Goal: Connect with others: Connect with other users

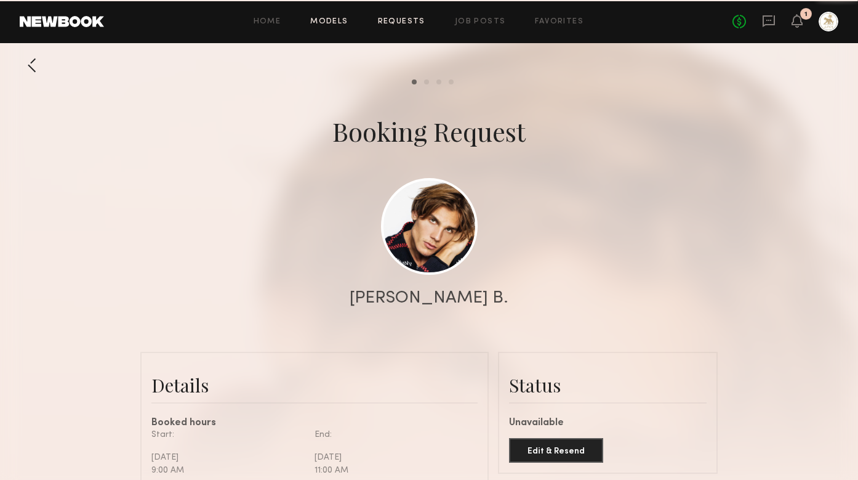
click at [334, 23] on link "Models" at bounding box center [329, 22] width 38 height 8
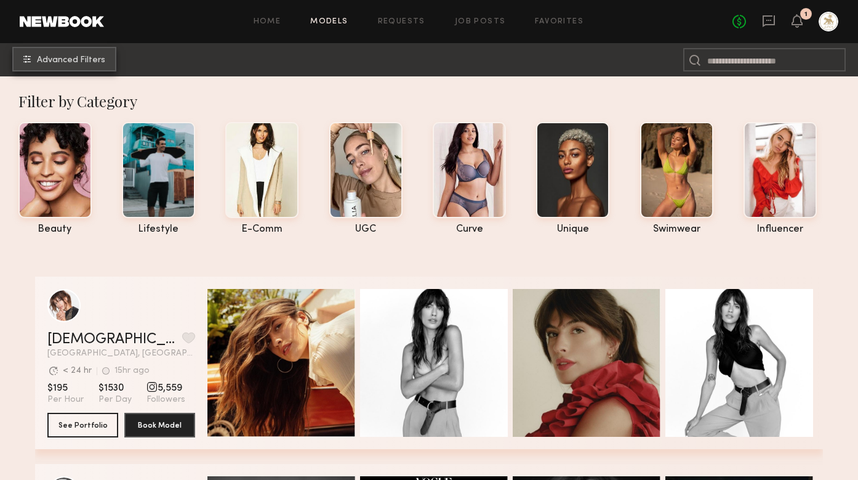
click at [100, 57] on span "Advanced Filters" at bounding box center [71, 60] width 68 height 9
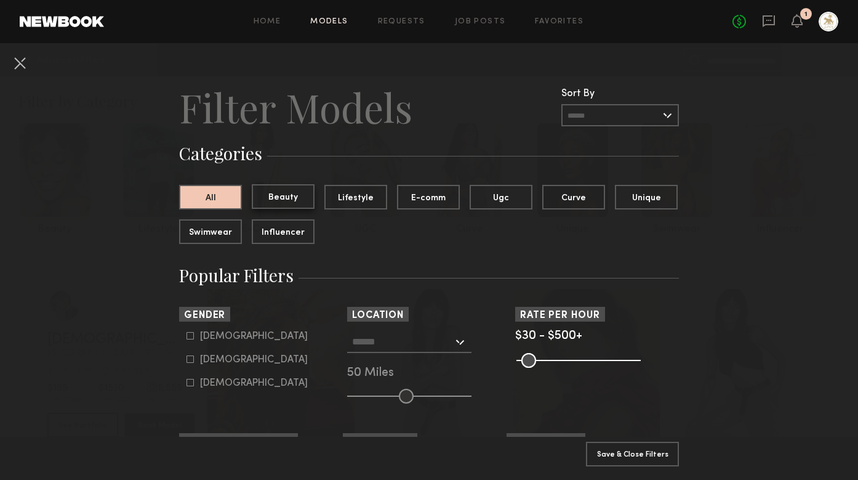
click at [279, 201] on button "Beauty" at bounding box center [283, 196] width 63 height 25
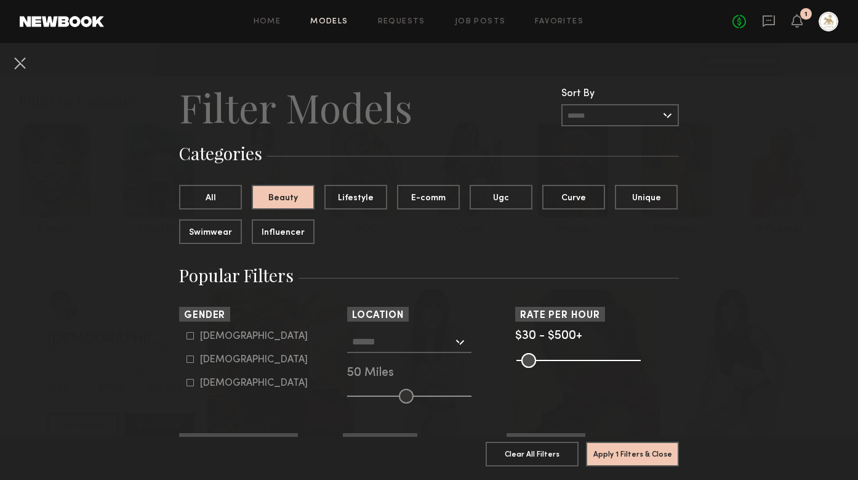
click at [187, 335] on icon at bounding box center [190, 335] width 7 height 7
type input "*"
click at [464, 340] on div at bounding box center [409, 342] width 124 height 22
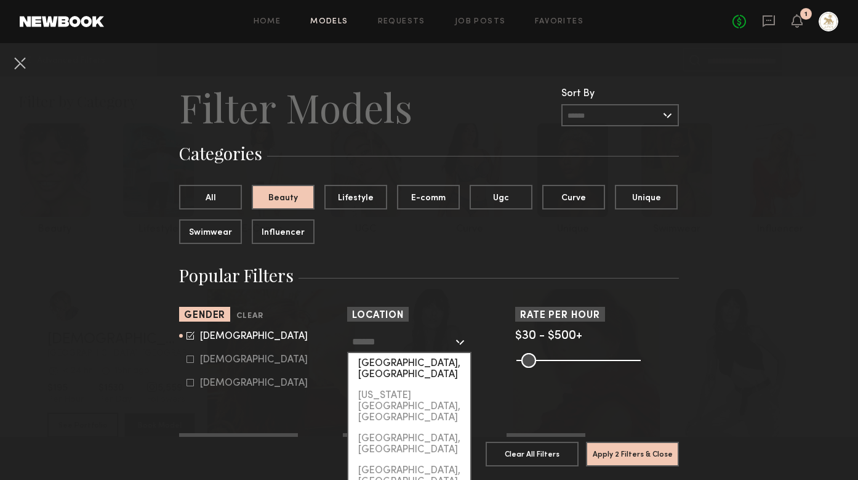
click at [417, 364] on div "[GEOGRAPHIC_DATA], [GEOGRAPHIC_DATA]" at bounding box center [409, 369] width 122 height 32
type input "**********"
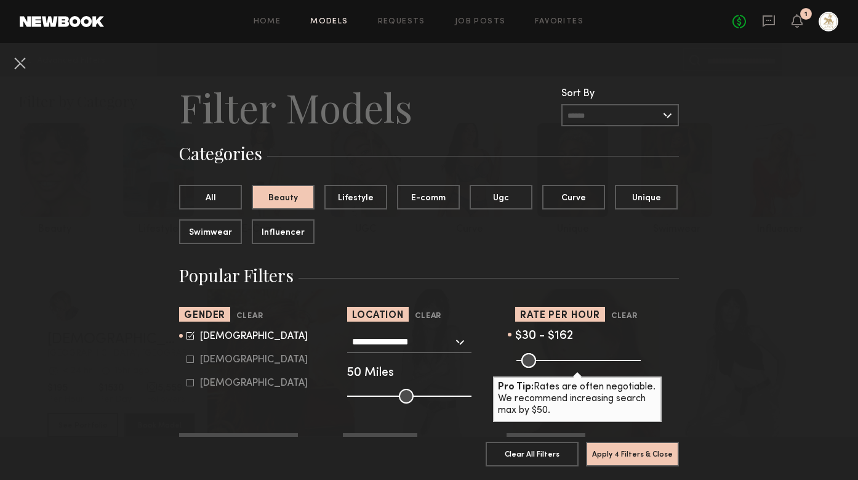
drag, startPoint x: 632, startPoint y: 366, endPoint x: 555, endPoint y: 362, distance: 77.7
type input "***"
click at [555, 362] on input "range" at bounding box center [579, 360] width 124 height 15
click at [633, 457] on button "Apply 4 Filters & Close" at bounding box center [632, 453] width 93 height 25
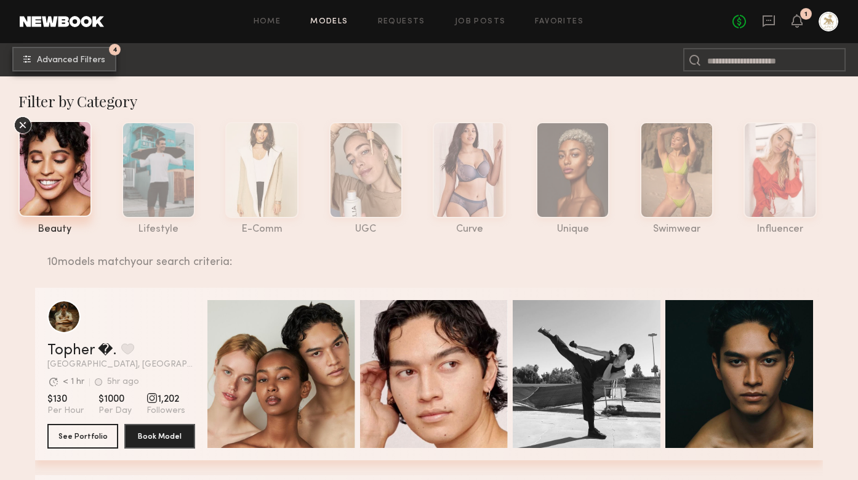
click at [89, 58] on span "Advanced Filters" at bounding box center [71, 60] width 68 height 9
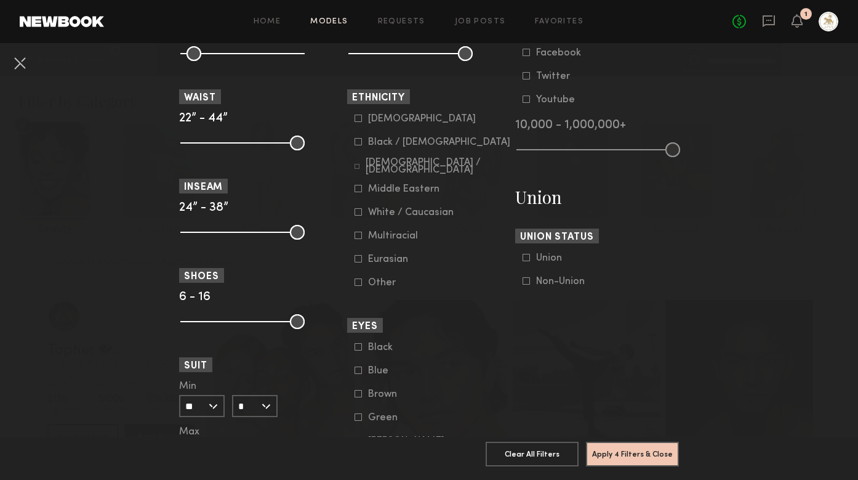
scroll to position [659, 0]
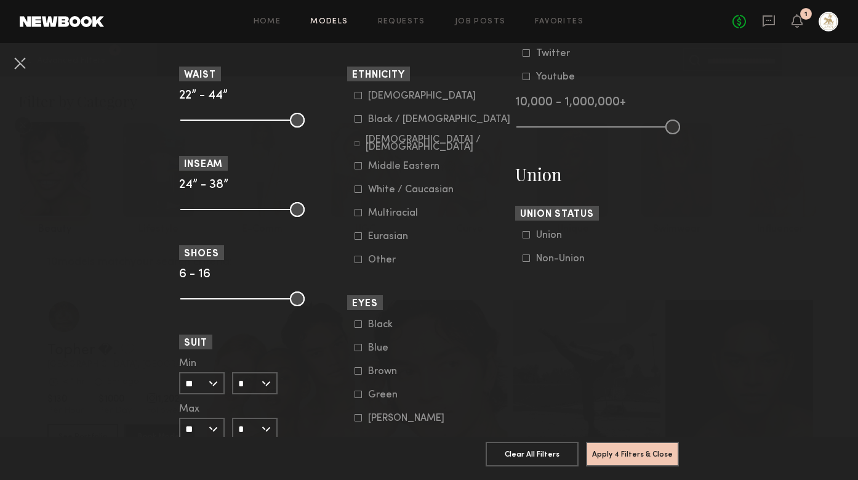
click at [361, 345] on icon at bounding box center [358, 347] width 7 height 7
click at [359, 395] on icon at bounding box center [358, 393] width 7 height 7
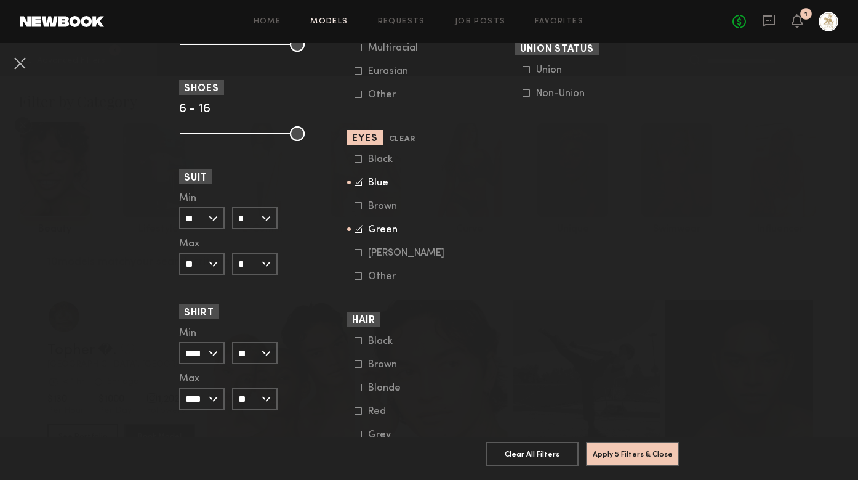
scroll to position [832, 0]
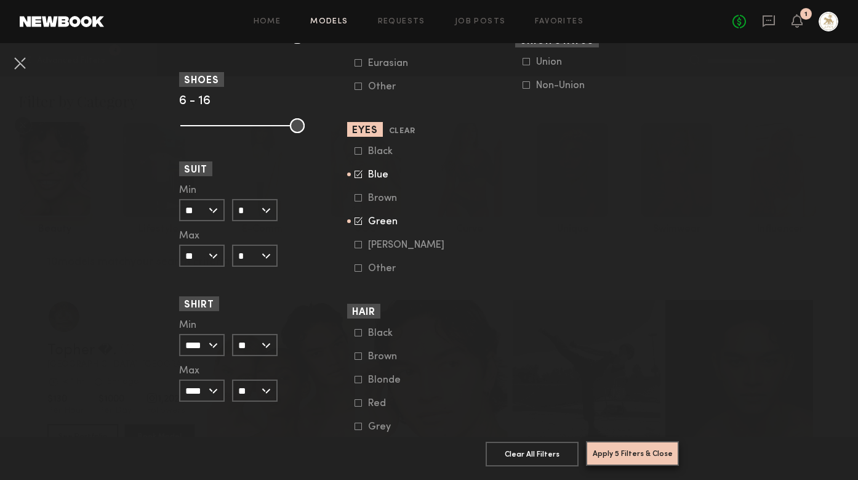
click at [616, 460] on button "Apply 5 Filters & Close" at bounding box center [632, 453] width 93 height 25
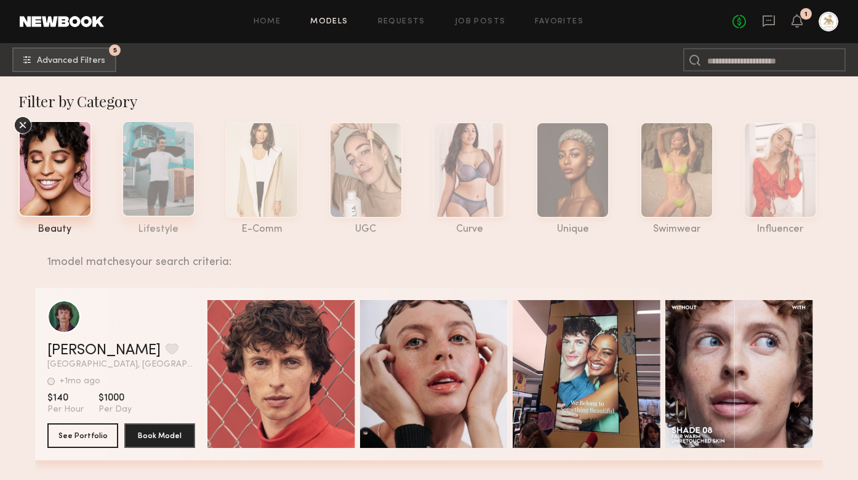
click at [167, 169] on div at bounding box center [158, 169] width 73 height 96
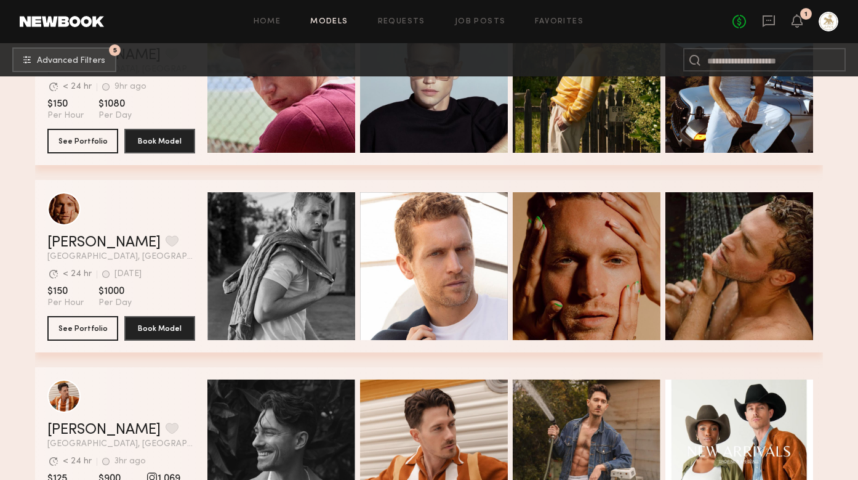
scroll to position [1418, 0]
click at [86, 240] on link "David W." at bounding box center [103, 242] width 113 height 15
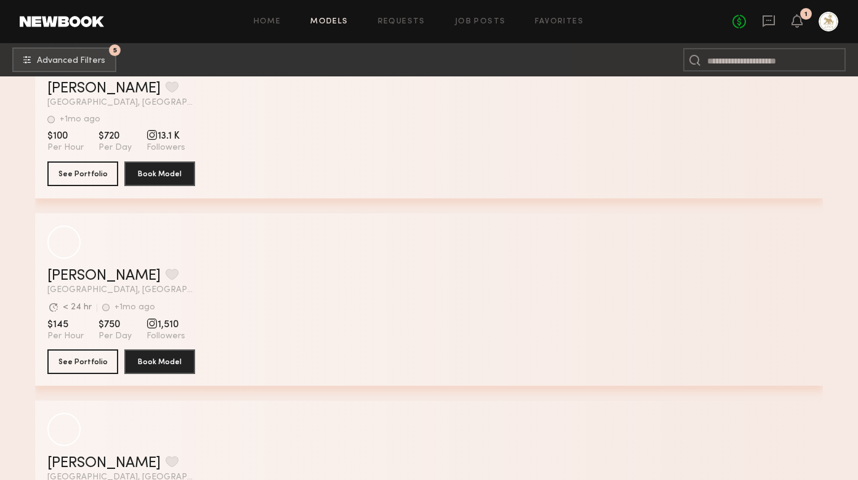
scroll to position [7385, 0]
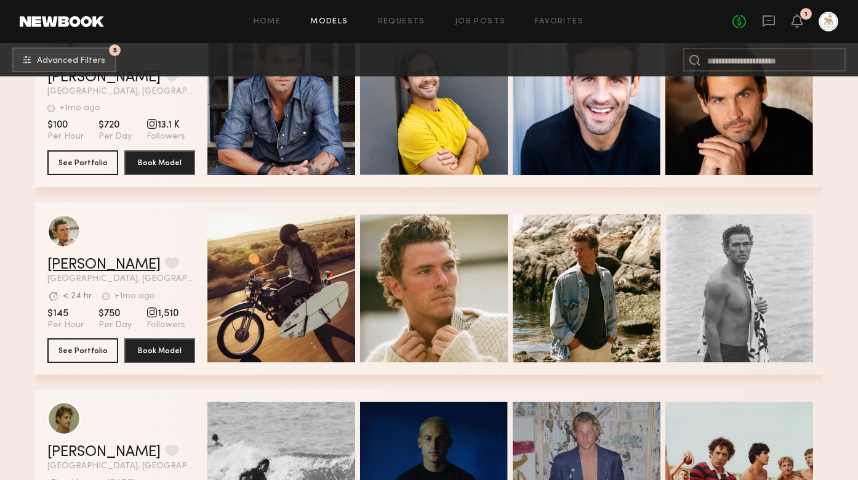
click at [82, 267] on link "[PERSON_NAME]" at bounding box center [103, 264] width 113 height 15
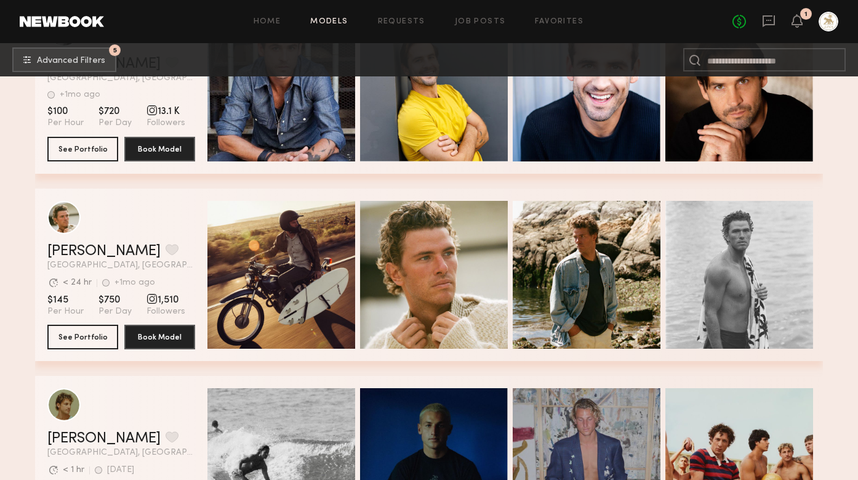
scroll to position [7401, 0]
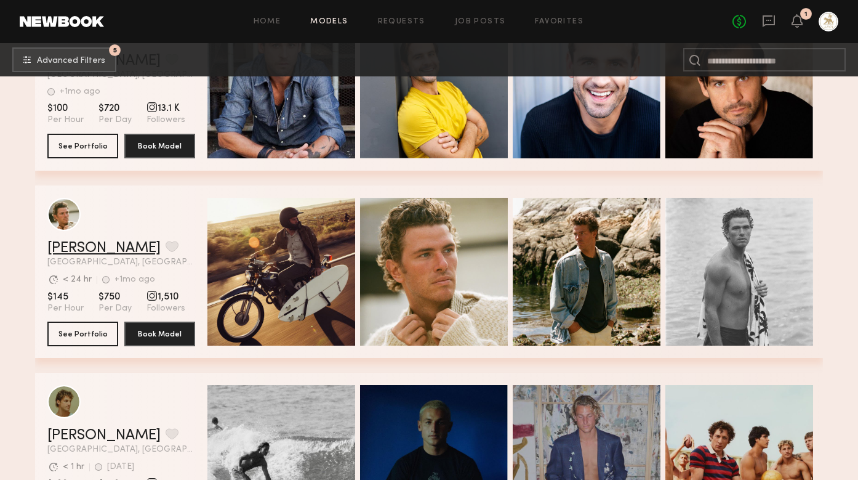
click at [70, 248] on link "[PERSON_NAME]" at bounding box center [103, 248] width 113 height 15
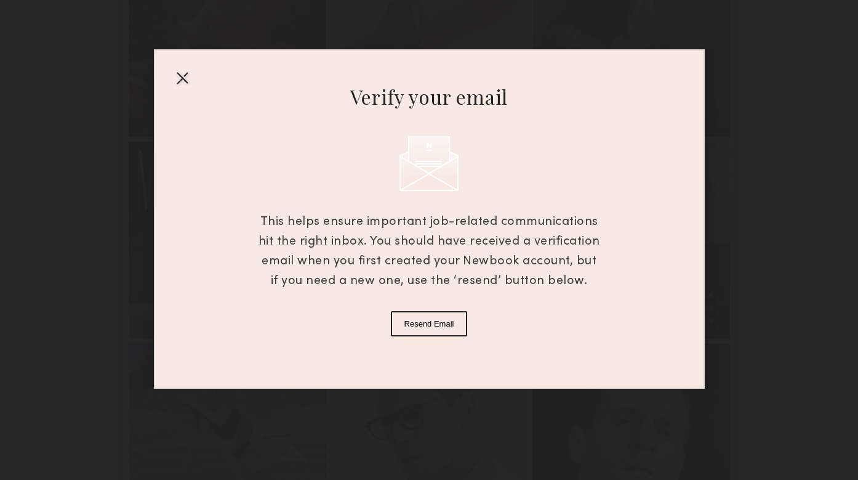
scroll to position [579, 0]
click at [185, 74] on div at bounding box center [182, 78] width 20 height 20
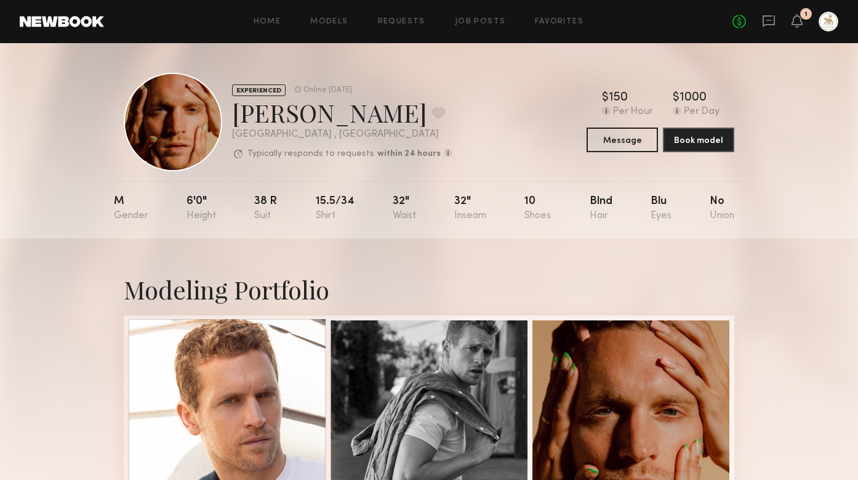
scroll to position [0, 0]
click at [637, 135] on button "Message" at bounding box center [622, 139] width 71 height 25
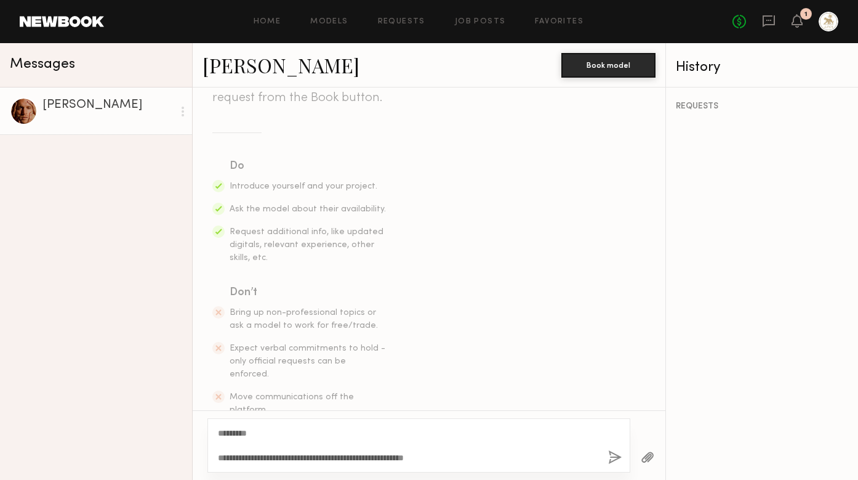
click at [416, 459] on textarea "**********" at bounding box center [408, 445] width 380 height 37
click at [483, 458] on textarea "**********" at bounding box center [408, 445] width 380 height 37
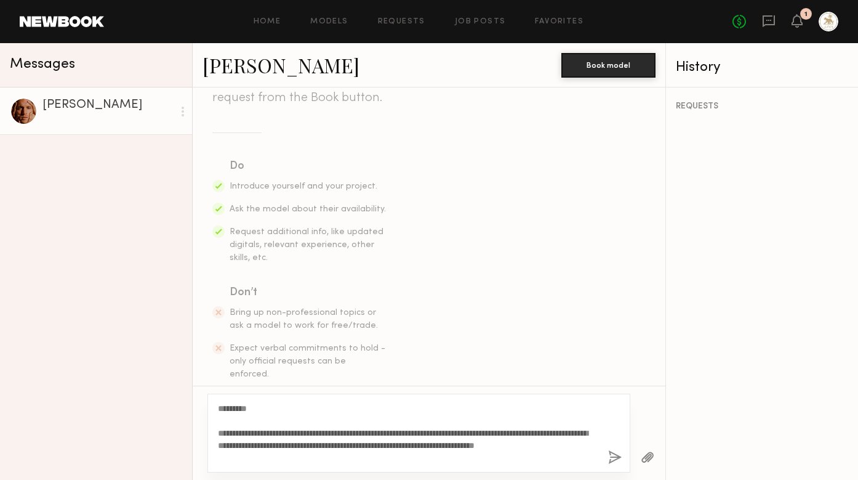
click at [462, 435] on textarea "**********" at bounding box center [408, 433] width 380 height 62
click at [356, 461] on textarea "**********" at bounding box center [408, 433] width 380 height 62
click at [451, 459] on textarea "**********" at bounding box center [408, 433] width 380 height 62
click at [530, 457] on textarea "**********" at bounding box center [408, 433] width 380 height 62
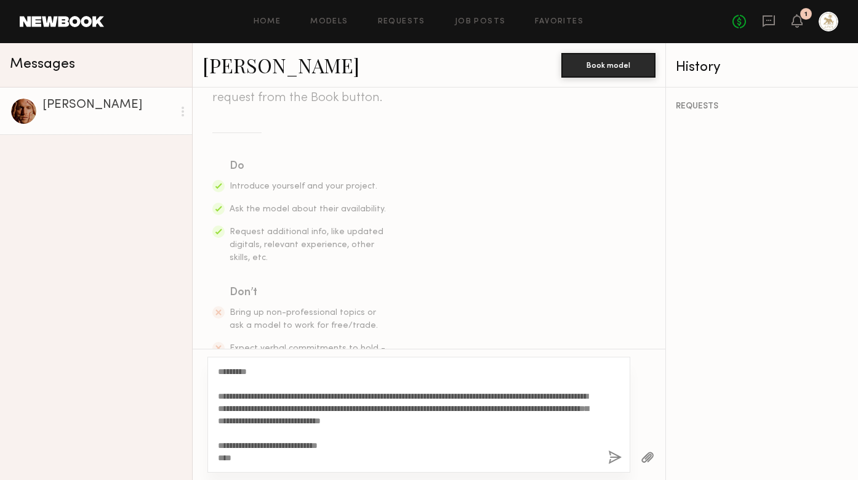
click at [241, 445] on textarea "**********" at bounding box center [408, 414] width 380 height 99
type textarea "**********"
click at [613, 459] on button "button" at bounding box center [615, 457] width 14 height 15
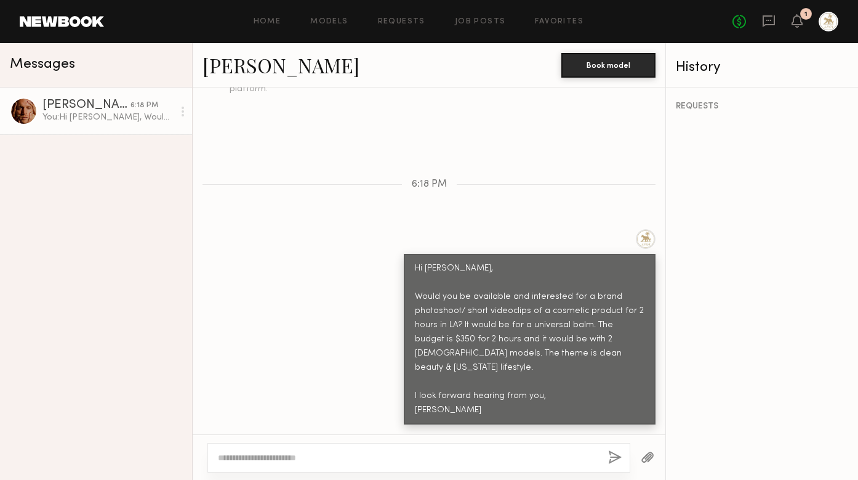
scroll to position [417, 0]
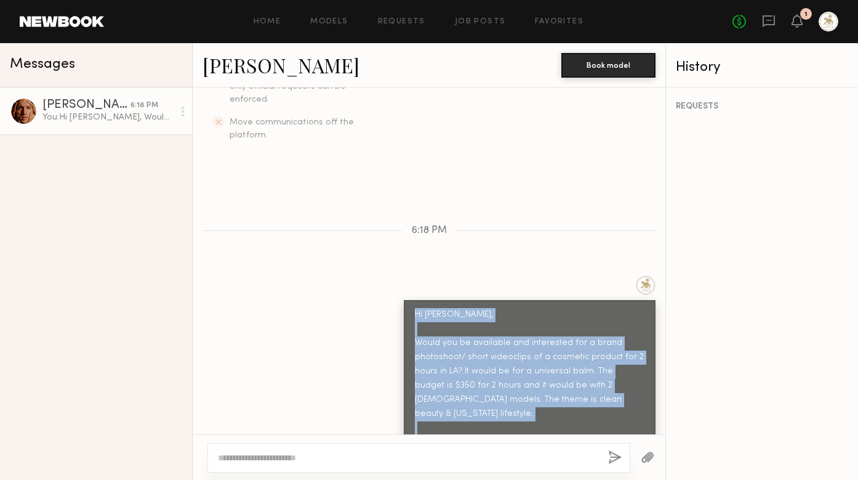
drag, startPoint x: 416, startPoint y: 286, endPoint x: 530, endPoint y: 408, distance: 167.2
click at [530, 408] on div "Hi David, Would you be available and interested for a brand photoshoot/ short v…" at bounding box center [530, 385] width 230 height 155
copy div "Hi David, Would you be available and interested for a brand photoshoot/ short v…"
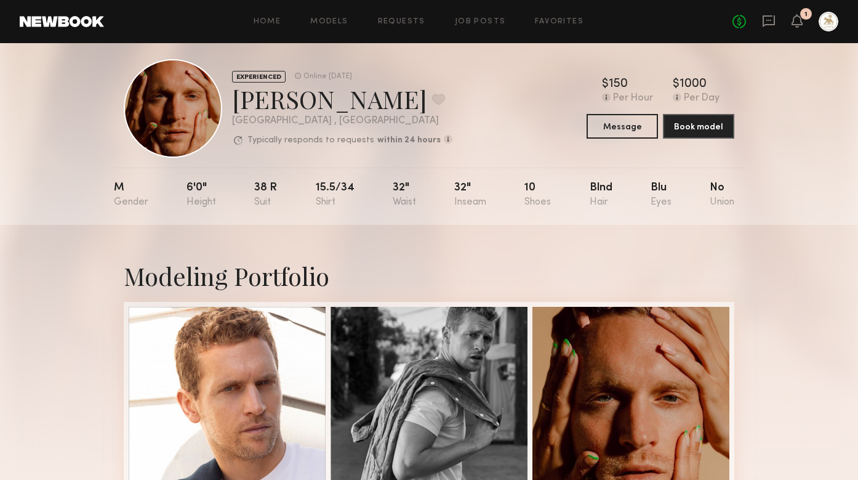
scroll to position [1, 0]
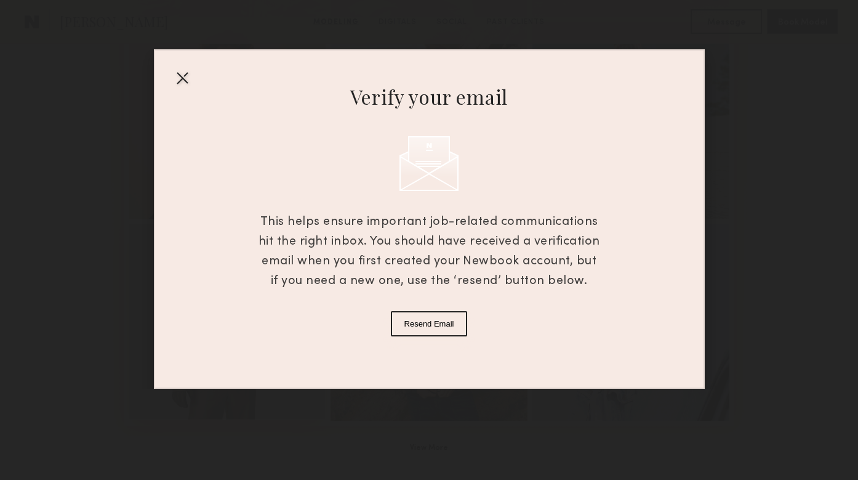
scroll to position [749, 0]
click at [182, 81] on div at bounding box center [182, 78] width 20 height 20
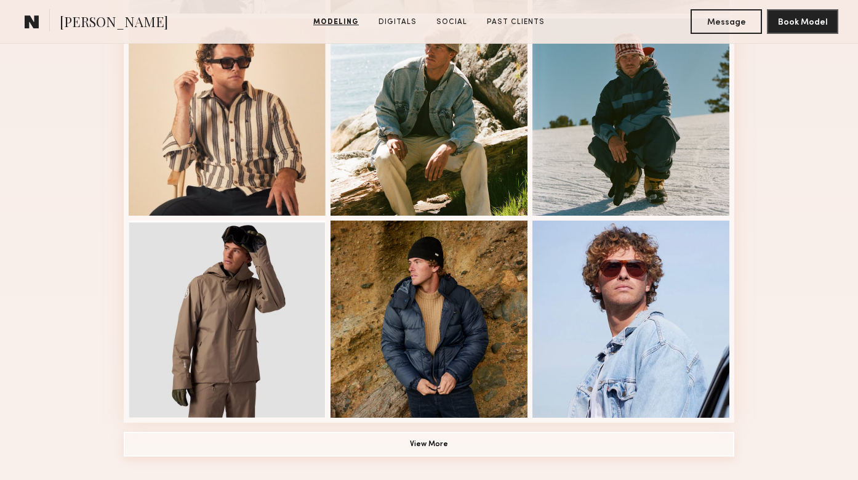
click at [423, 443] on button "View More" at bounding box center [429, 444] width 611 height 25
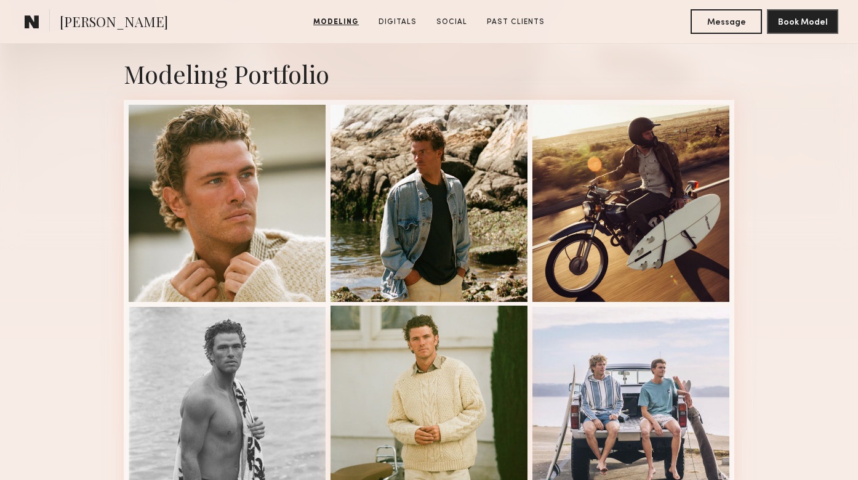
scroll to position [251, 0]
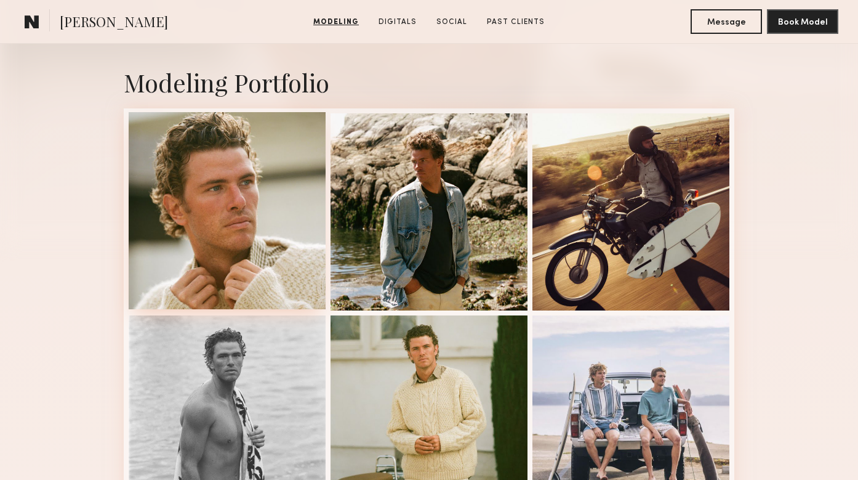
click at [237, 166] on div at bounding box center [227, 210] width 197 height 197
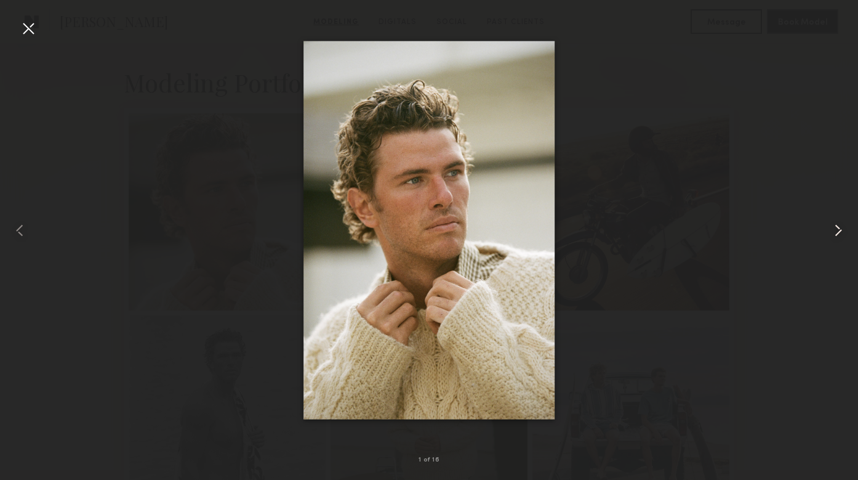
click at [838, 232] on common-icon at bounding box center [839, 230] width 20 height 20
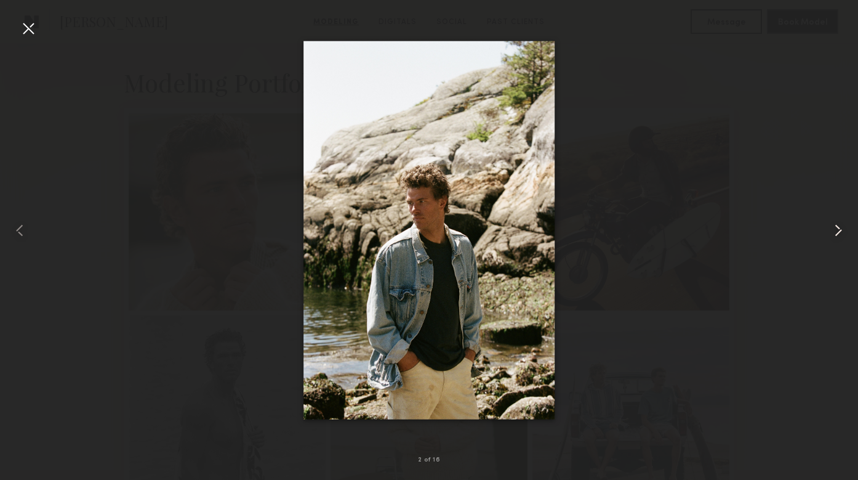
click at [838, 232] on common-icon at bounding box center [839, 230] width 20 height 20
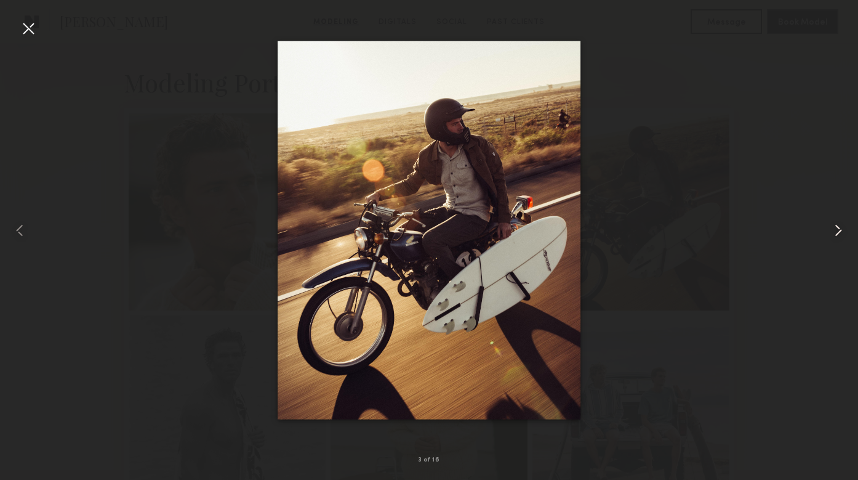
click at [838, 232] on common-icon at bounding box center [839, 230] width 20 height 20
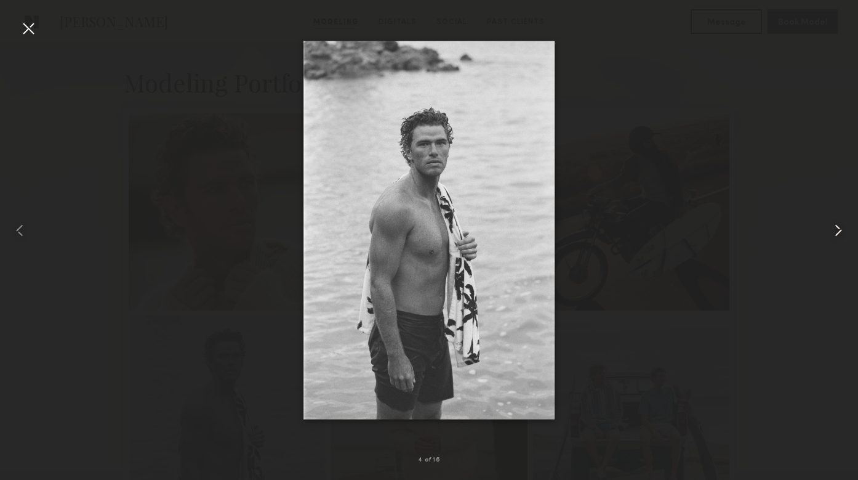
click at [838, 232] on common-icon at bounding box center [839, 230] width 20 height 20
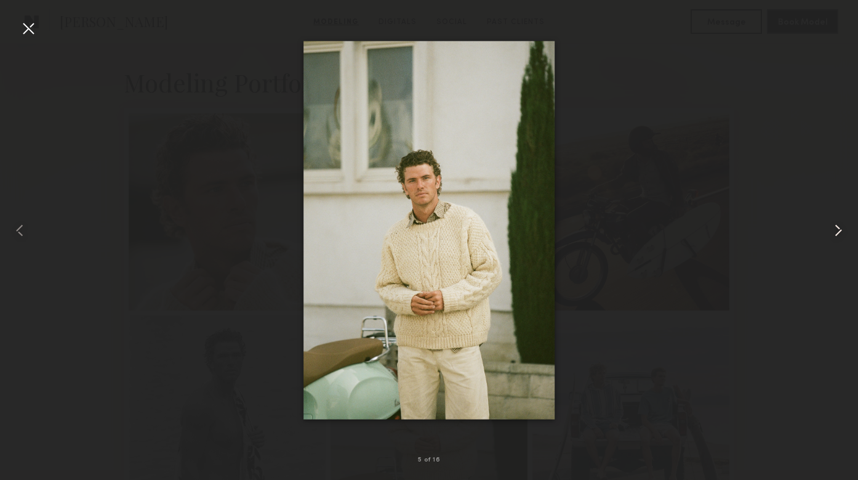
click at [837, 225] on common-icon at bounding box center [839, 230] width 20 height 20
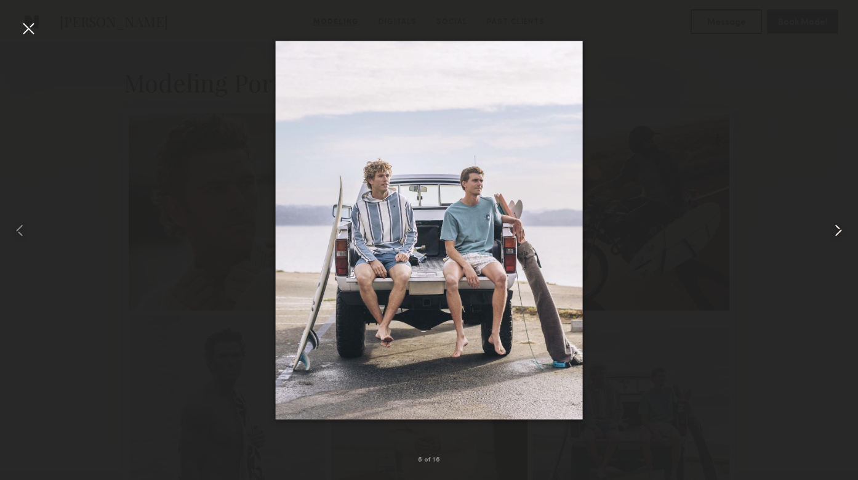
click at [837, 225] on common-icon at bounding box center [839, 230] width 20 height 20
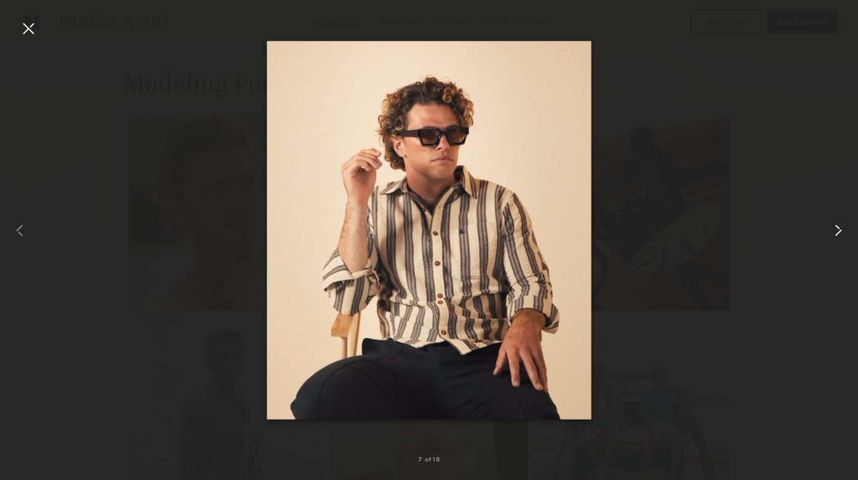
click at [837, 225] on common-icon at bounding box center [839, 230] width 20 height 20
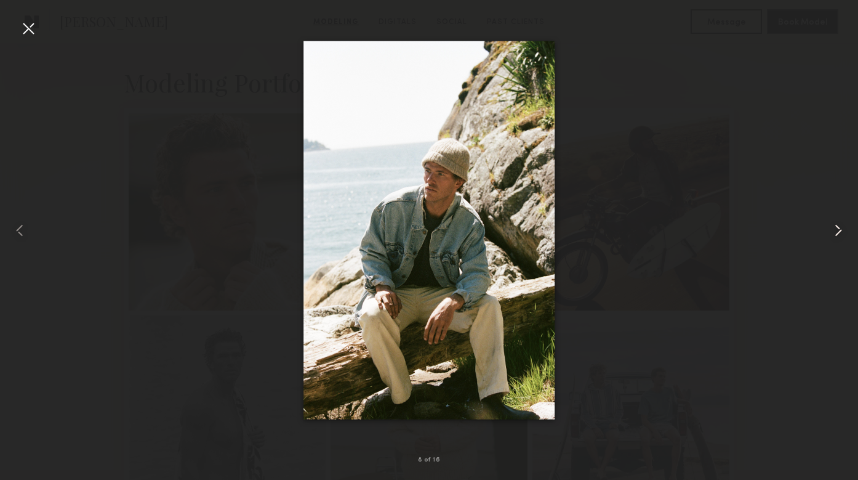
click at [837, 225] on common-icon at bounding box center [839, 230] width 20 height 20
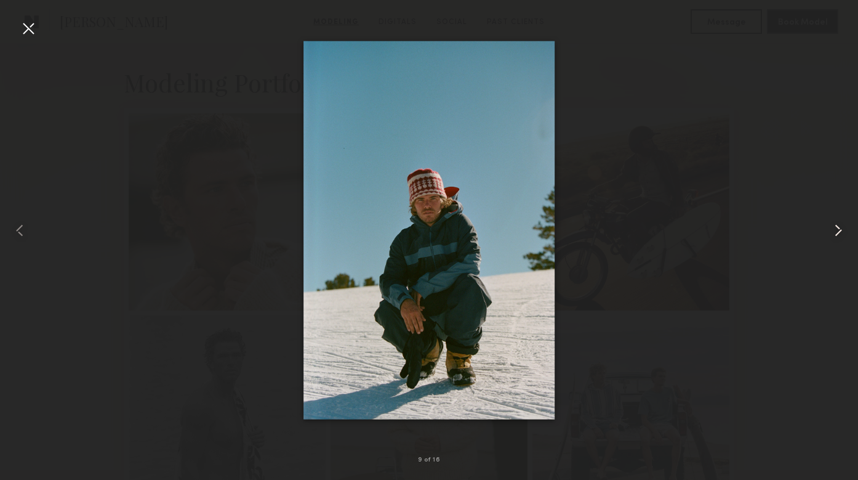
click at [837, 226] on common-icon at bounding box center [839, 230] width 20 height 20
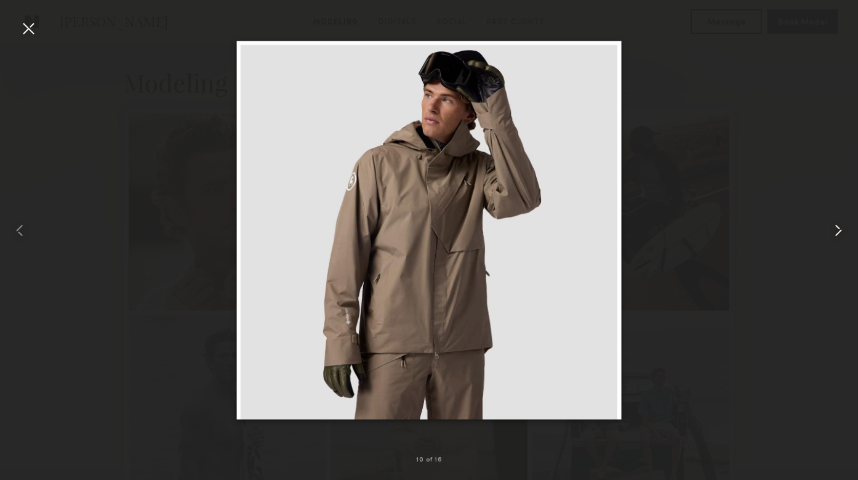
click at [837, 226] on common-icon at bounding box center [839, 230] width 20 height 20
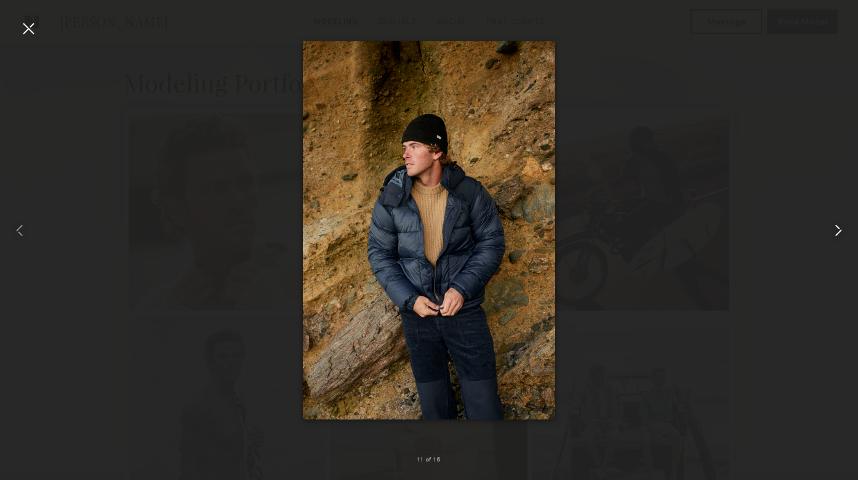
click at [837, 226] on common-icon at bounding box center [839, 230] width 20 height 20
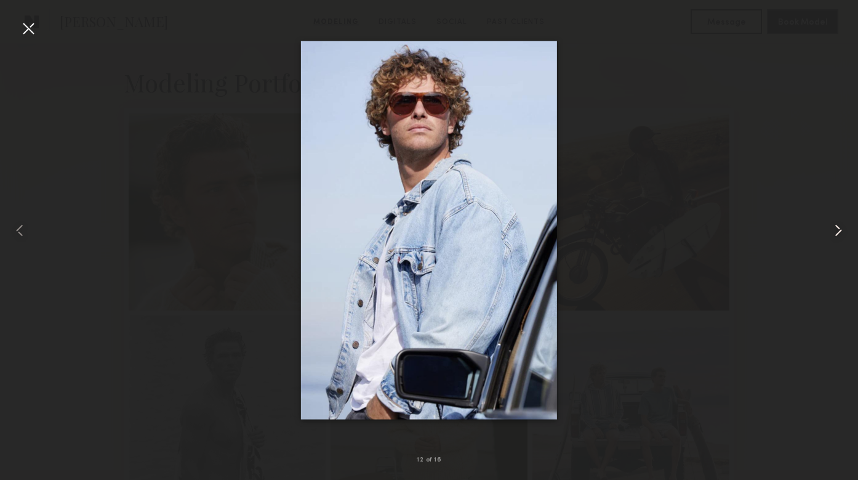
click at [837, 227] on common-icon at bounding box center [839, 230] width 20 height 20
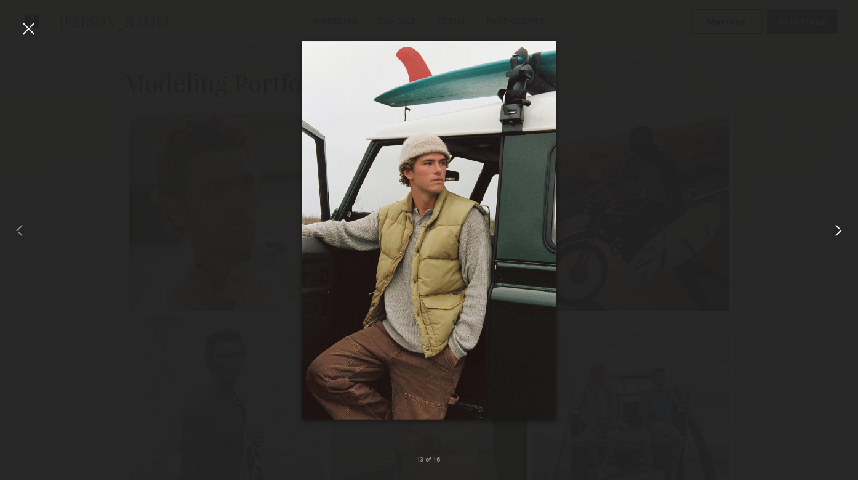
click at [837, 227] on common-icon at bounding box center [839, 230] width 20 height 20
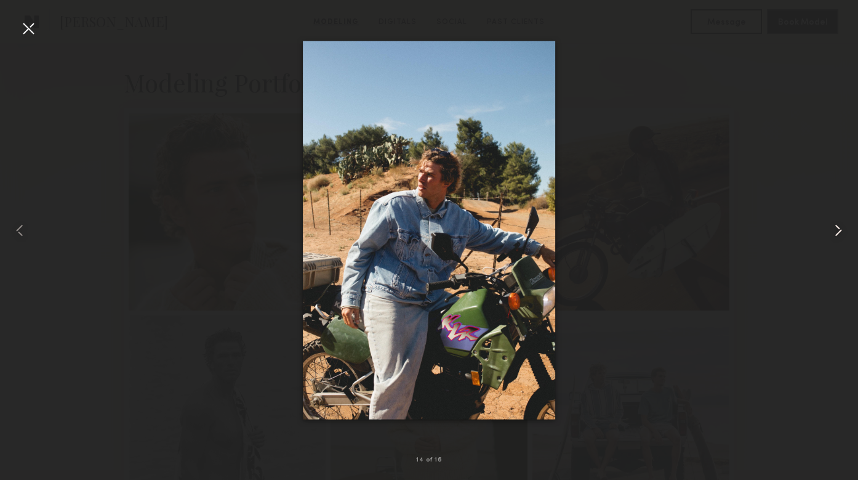
click at [837, 227] on common-icon at bounding box center [839, 230] width 20 height 20
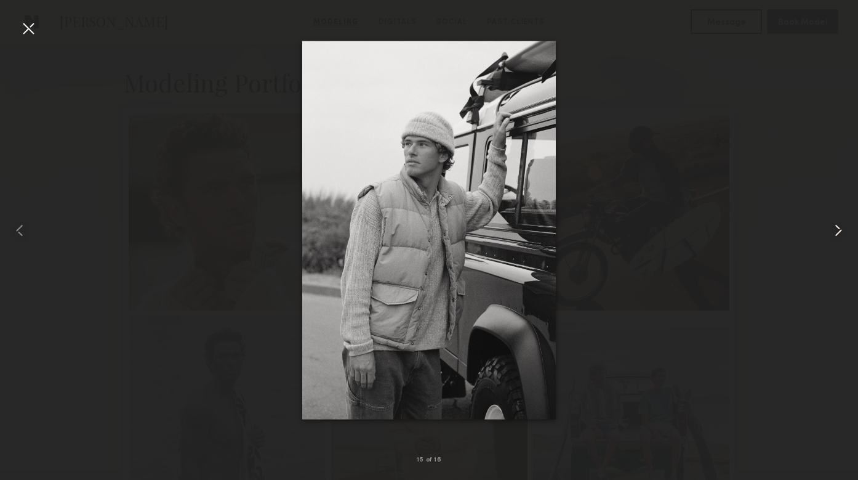
click at [837, 227] on common-icon at bounding box center [839, 230] width 20 height 20
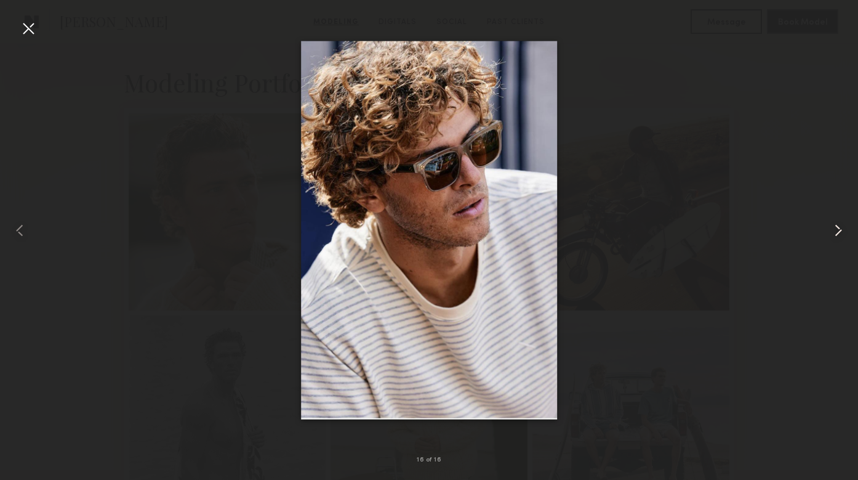
click at [837, 227] on common-icon at bounding box center [839, 230] width 20 height 20
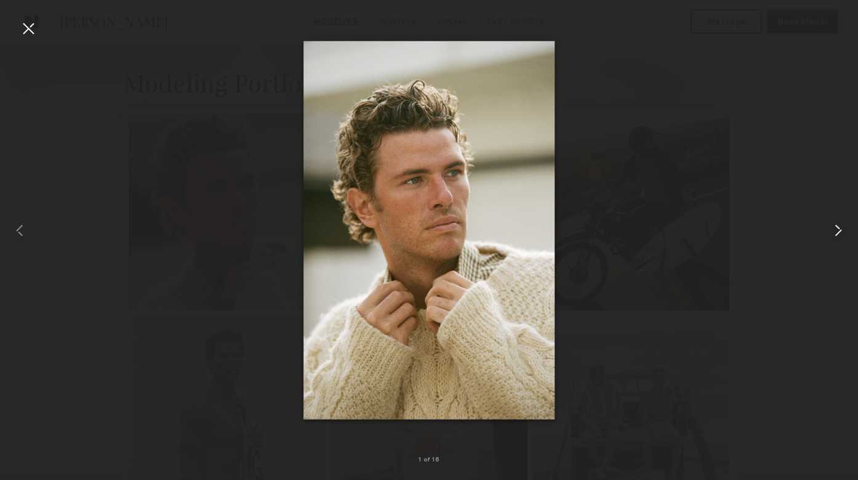
click at [837, 227] on common-icon at bounding box center [839, 230] width 20 height 20
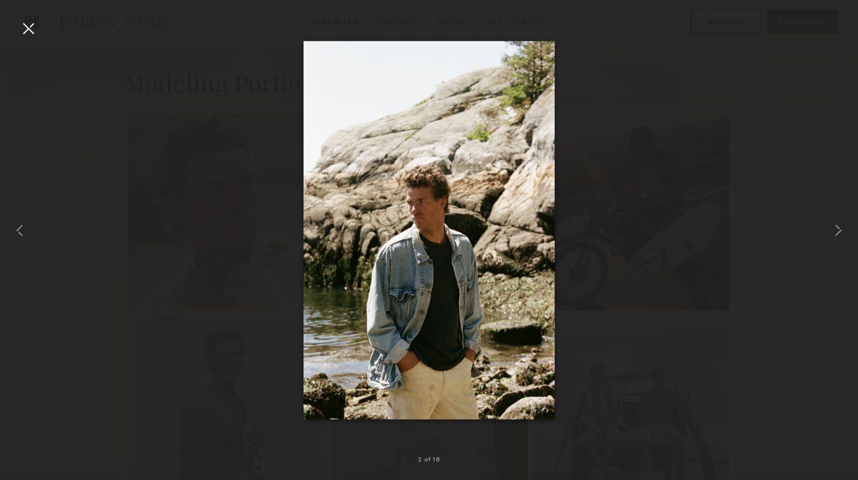
click at [34, 26] on div at bounding box center [28, 28] width 20 height 20
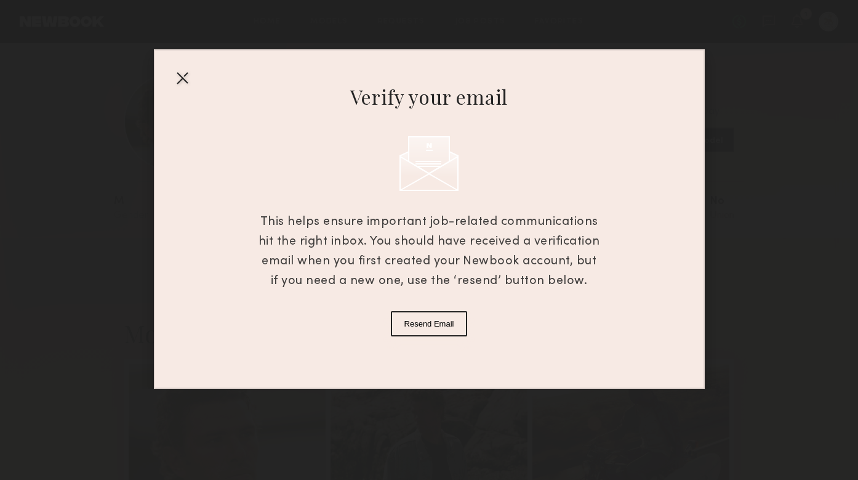
click at [182, 83] on div at bounding box center [182, 78] width 20 height 20
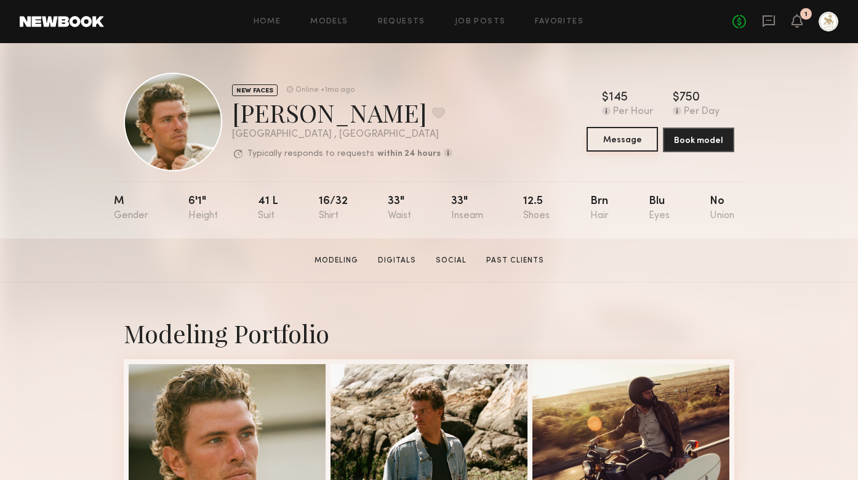
click at [614, 144] on button "Message" at bounding box center [622, 139] width 71 height 25
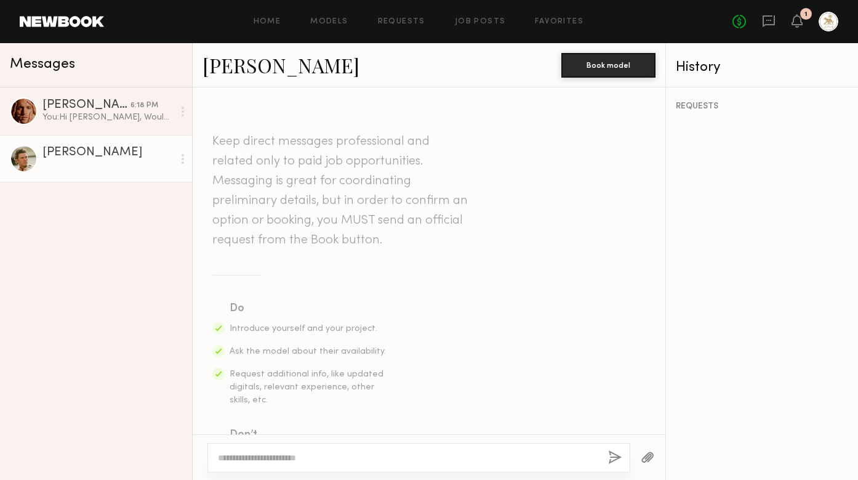
click at [240, 457] on textarea at bounding box center [408, 457] width 380 height 12
paste textarea "**********"
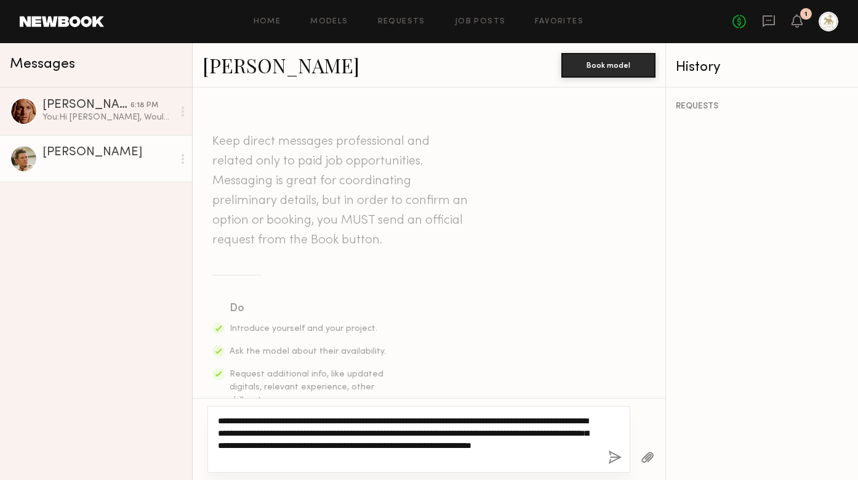
click at [250, 423] on textarea "**********" at bounding box center [408, 438] width 380 height 49
type textarea "**********"
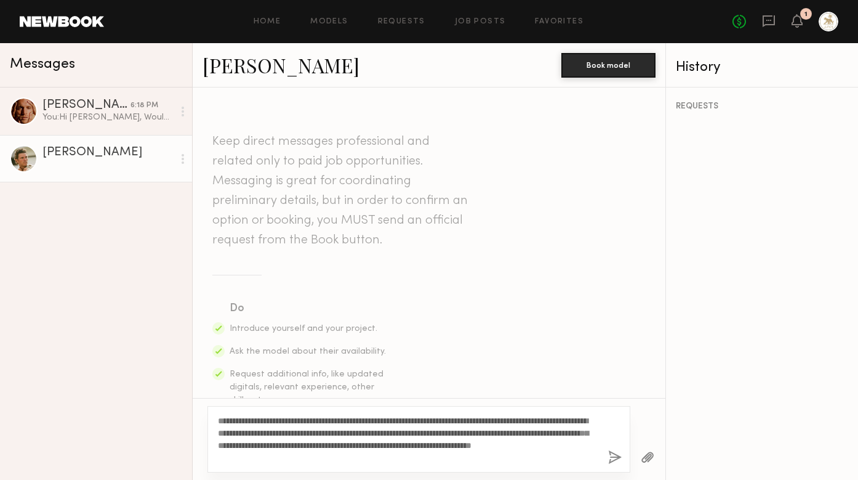
click at [614, 460] on button "button" at bounding box center [615, 457] width 14 height 15
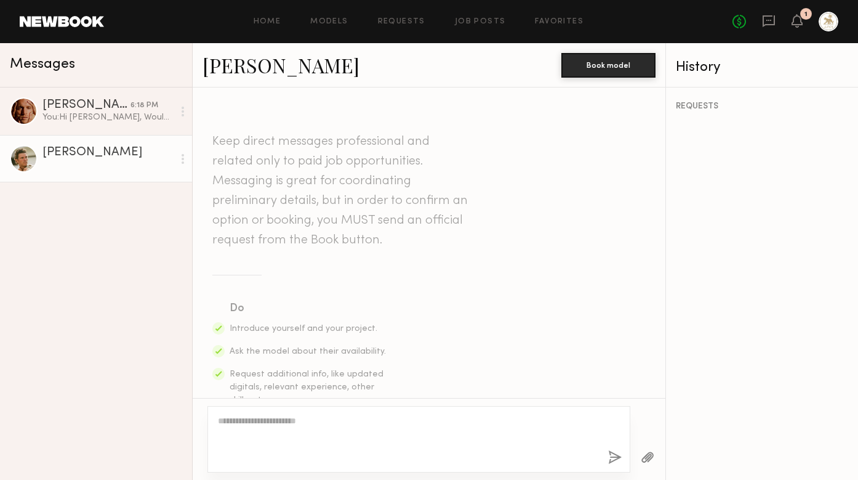
scroll to position [363, 0]
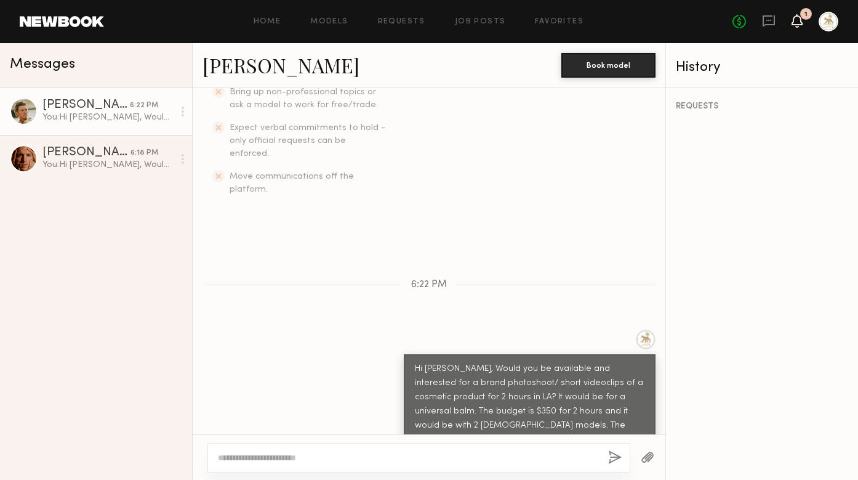
click at [797, 20] on icon at bounding box center [797, 20] width 10 height 9
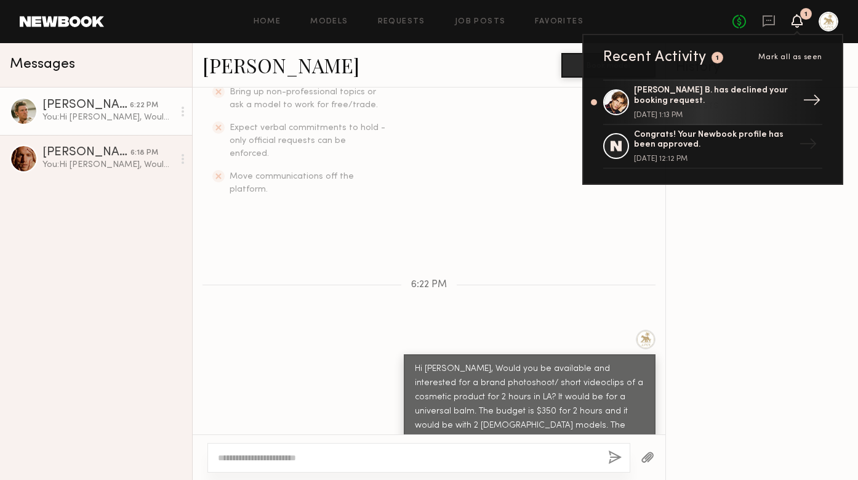
click at [699, 110] on div "Fulop B. has declined your booking request. August 20, 2025 @ 1:13 PM" at bounding box center [714, 102] width 160 height 33
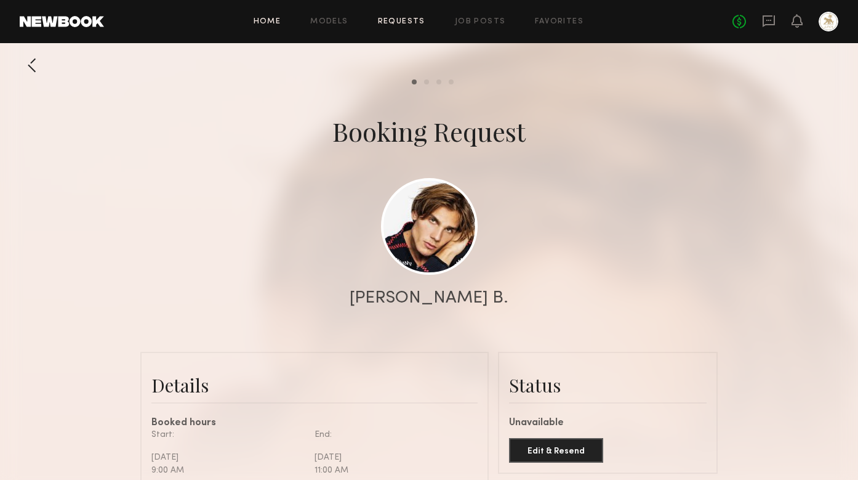
click at [271, 24] on link "Home" at bounding box center [268, 22] width 28 height 8
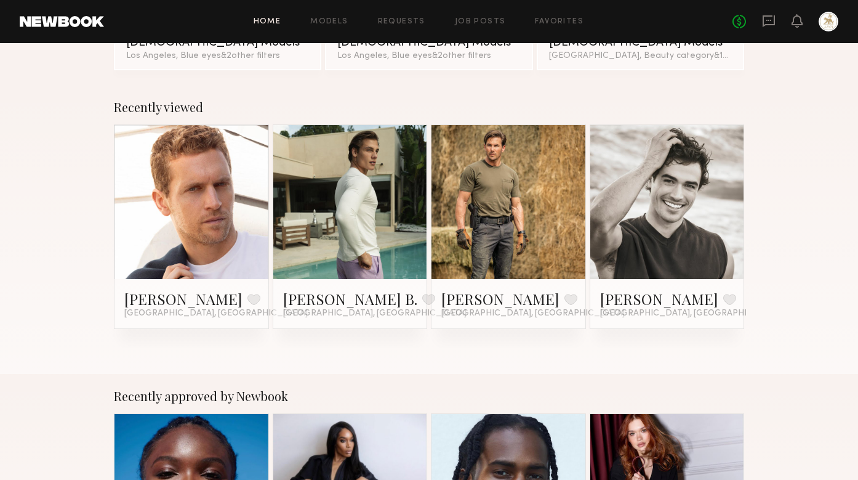
scroll to position [156, 0]
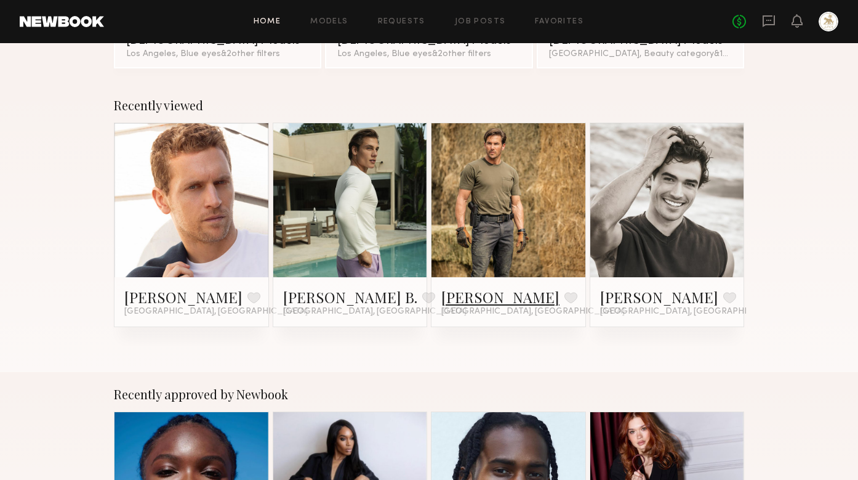
click at [502, 300] on link "Corey Randall M." at bounding box center [500, 297] width 118 height 20
click at [630, 299] on link "Chase H." at bounding box center [659, 297] width 118 height 20
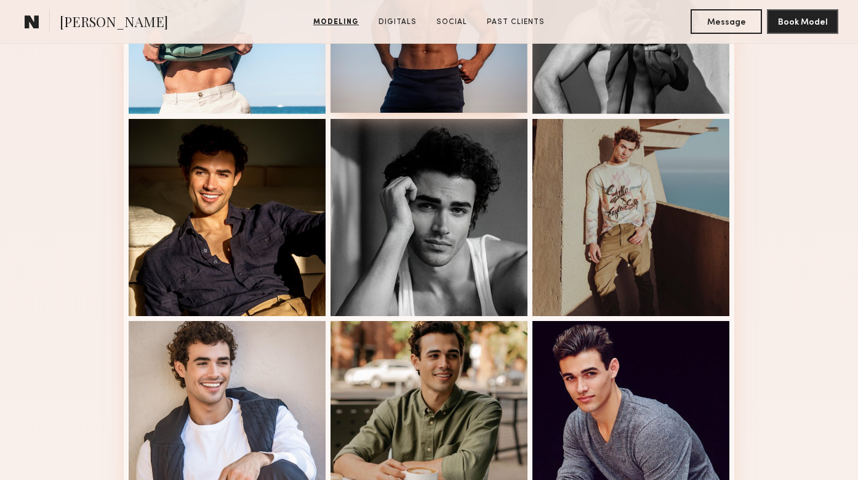
scroll to position [649, 0]
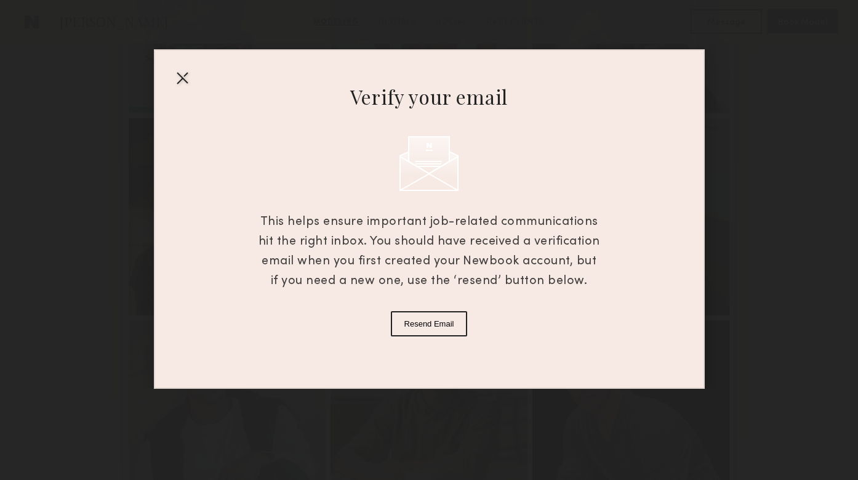
click at [182, 77] on div at bounding box center [182, 78] width 20 height 20
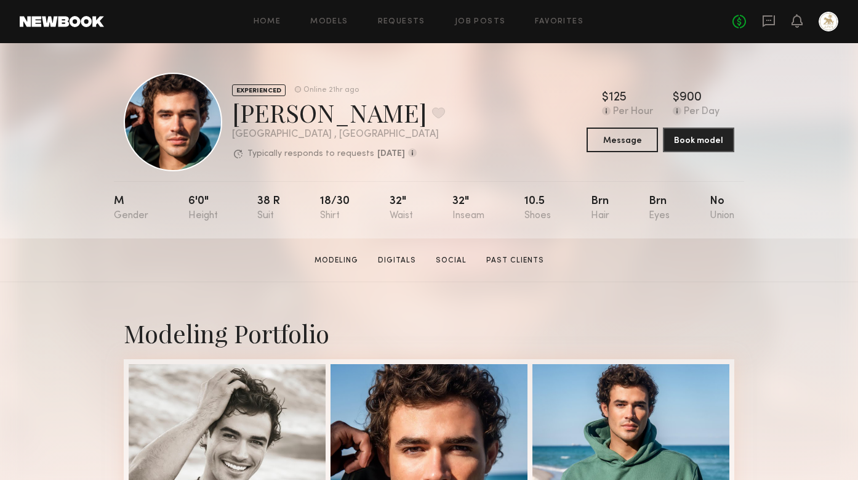
scroll to position [0, 0]
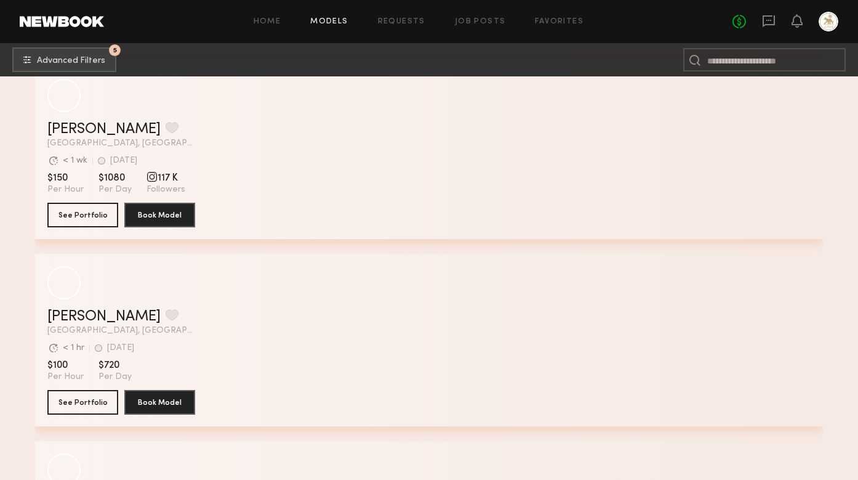
scroll to position [6457, 0]
